Goal: Task Accomplishment & Management: Manage account settings

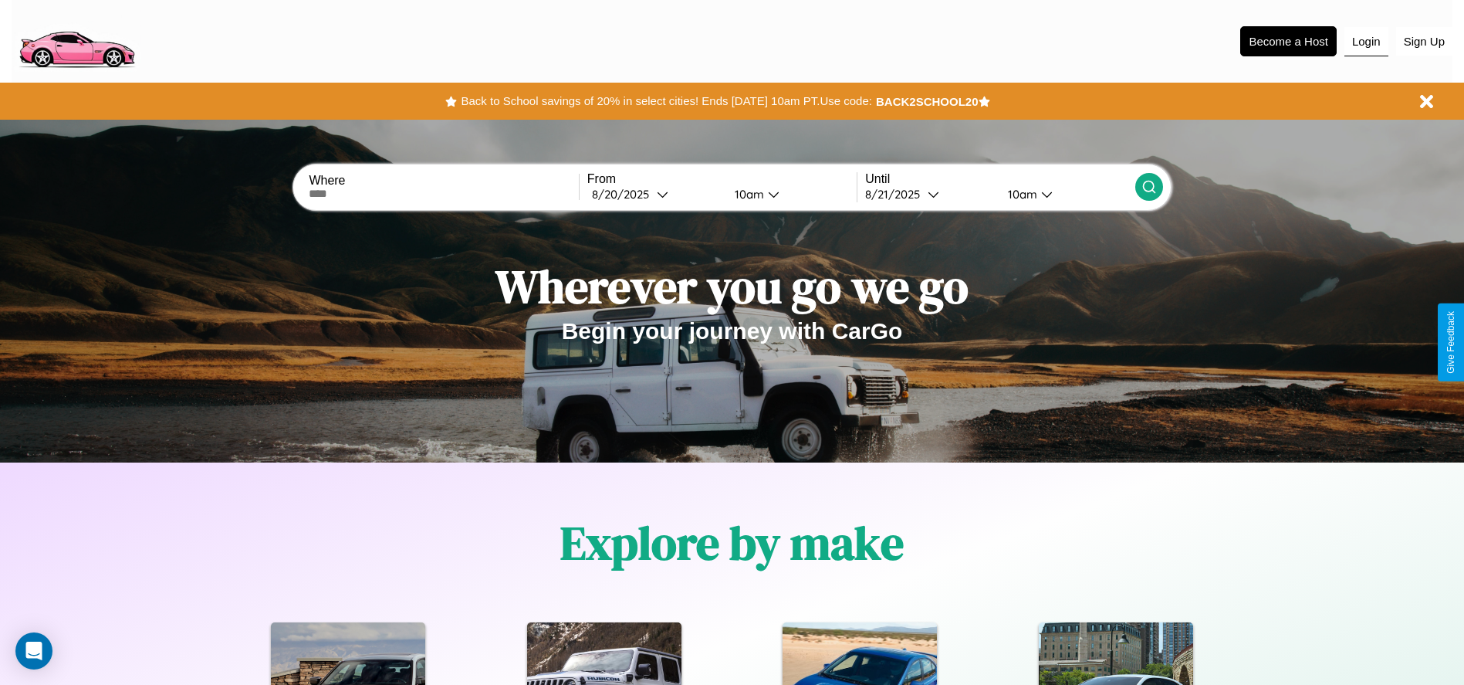
click at [1366, 41] on button "Login" at bounding box center [1367, 41] width 44 height 29
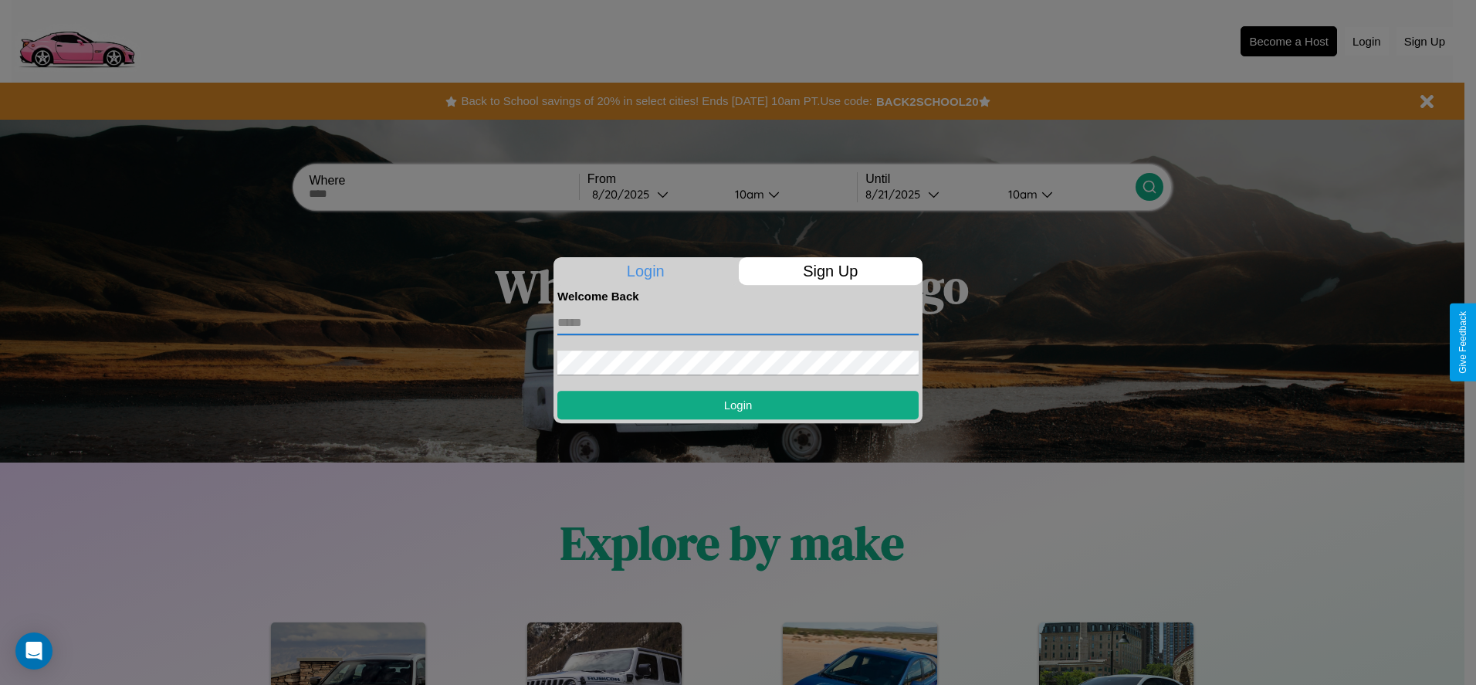
click at [738, 322] on input "text" at bounding box center [737, 322] width 361 height 25
type input "**********"
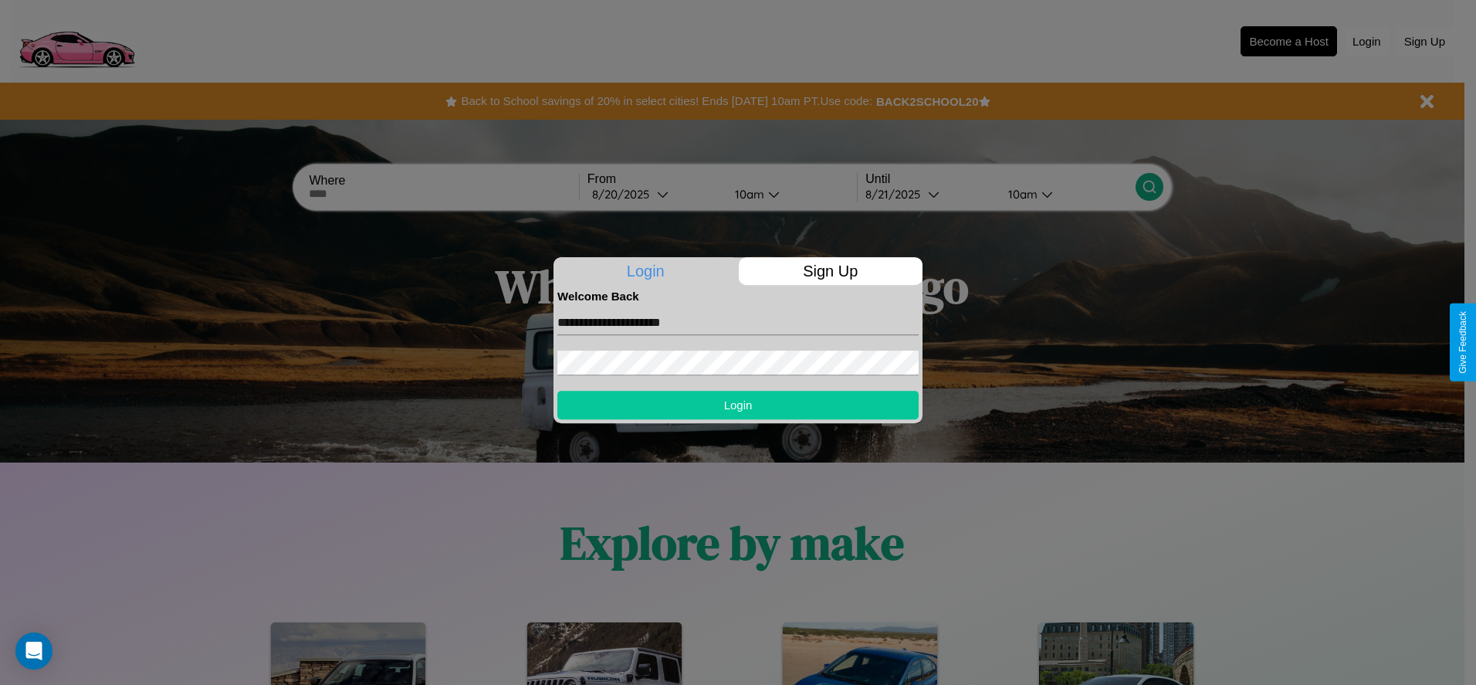
click at [738, 404] on button "Login" at bounding box center [737, 405] width 361 height 29
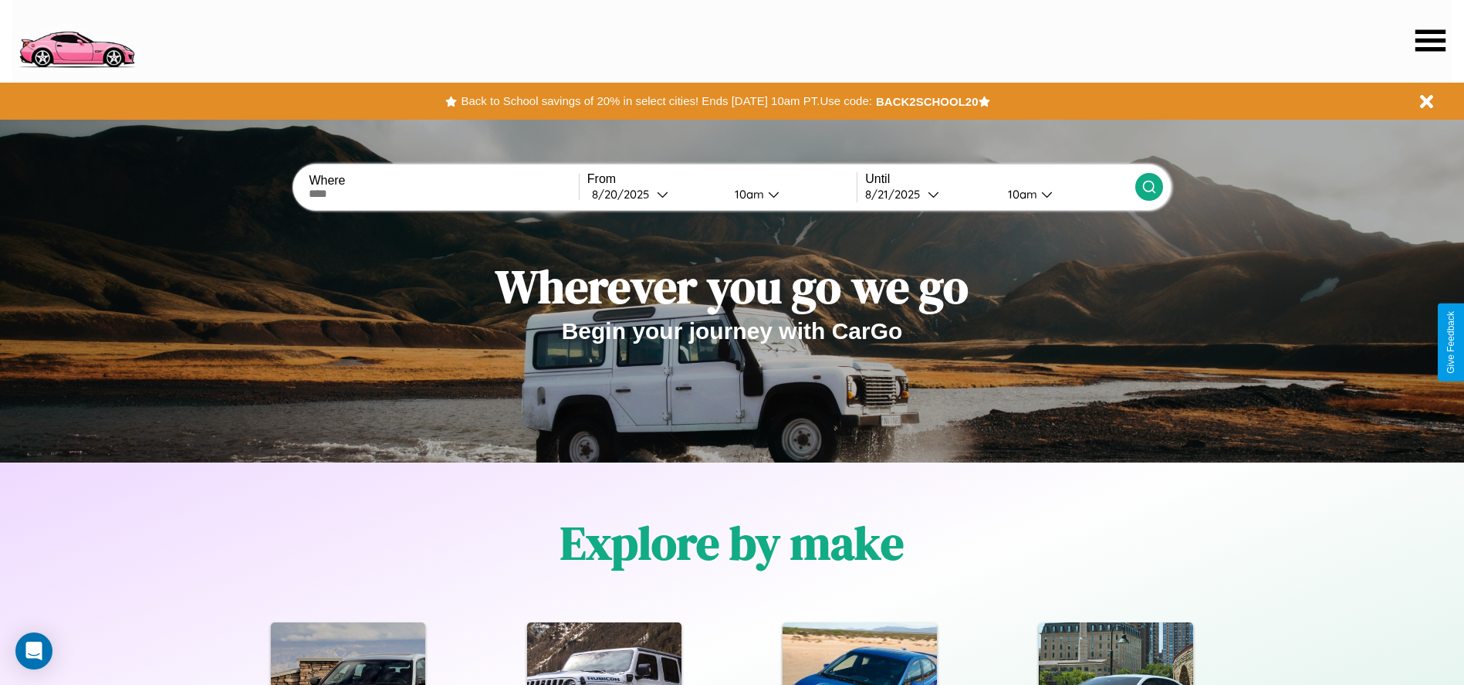
click at [1430, 40] on icon at bounding box center [1431, 40] width 30 height 22
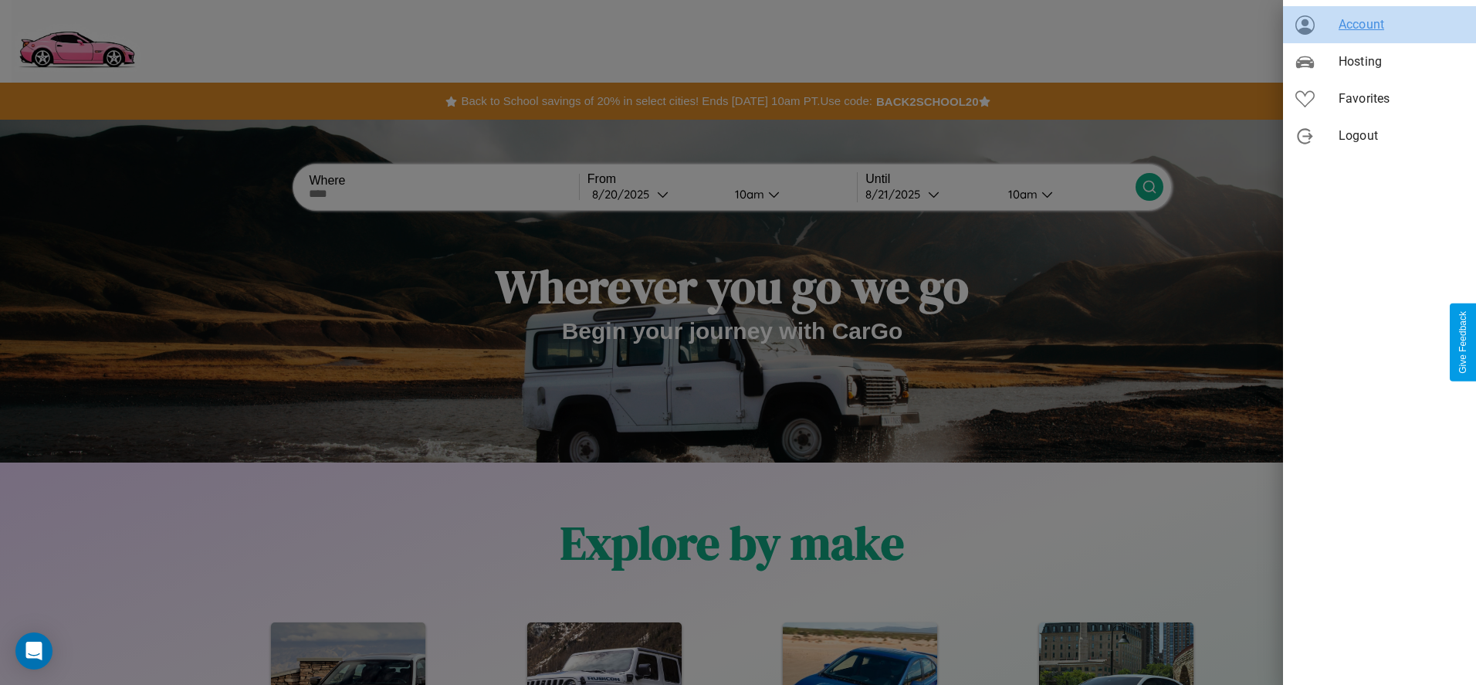
click at [1379, 25] on span "Account" at bounding box center [1401, 24] width 125 height 19
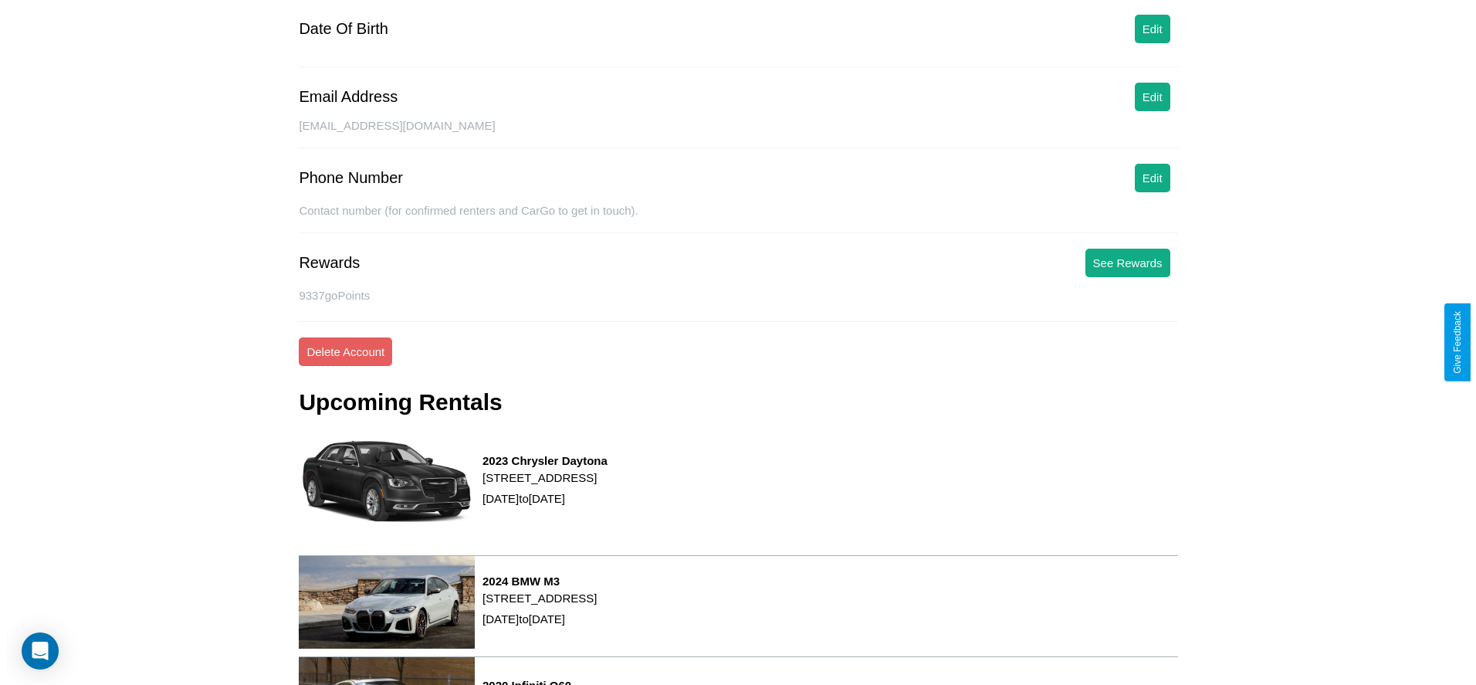
scroll to position [208, 0]
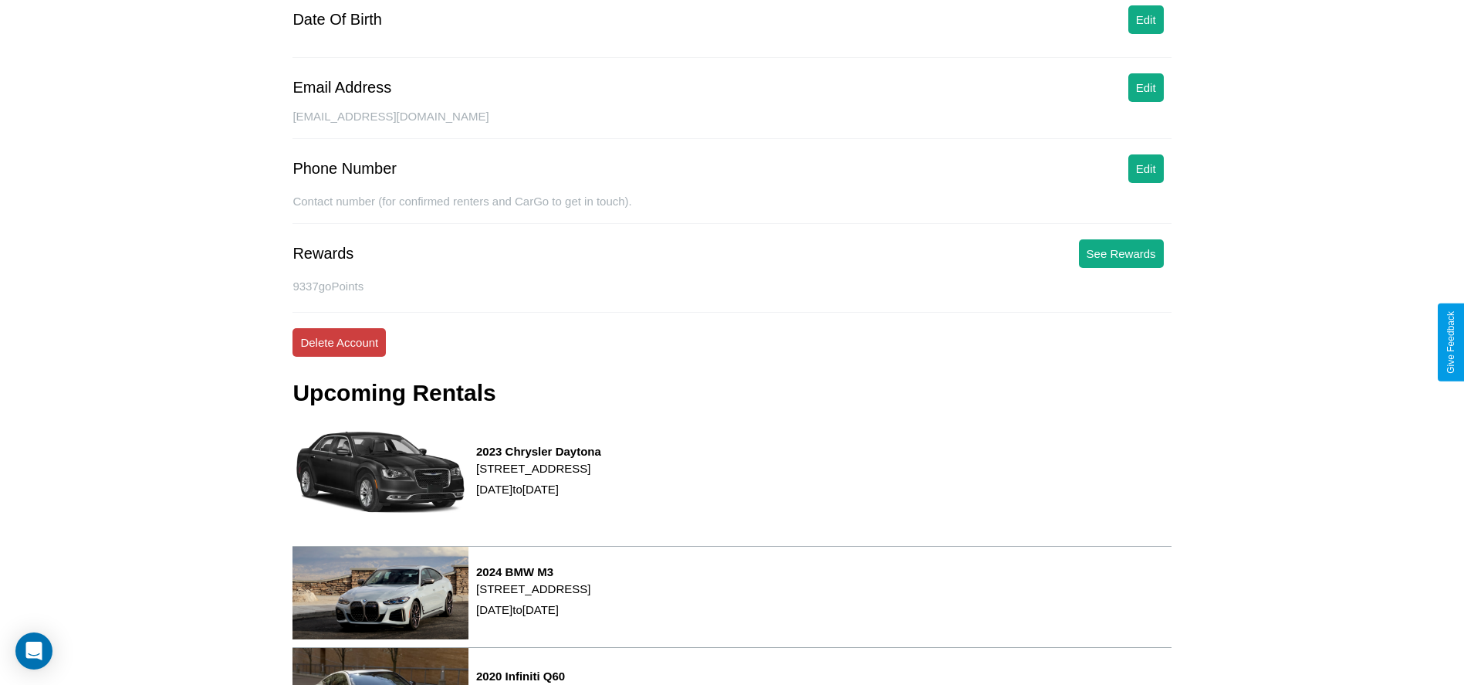
click at [339, 342] on button "Delete Account" at bounding box center [339, 342] width 93 height 29
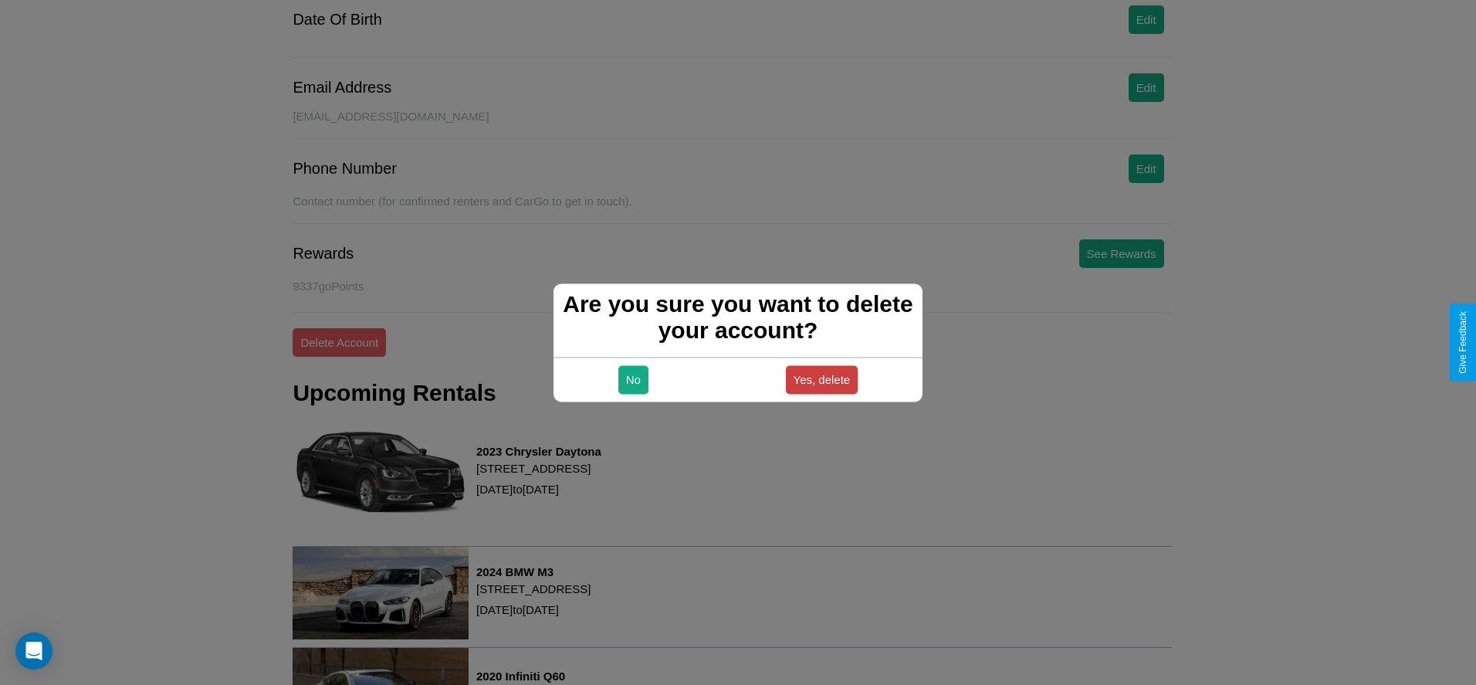
click at [821, 379] on button "Yes, delete" at bounding box center [822, 379] width 73 height 29
